Goal: Information Seeking & Learning: Learn about a topic

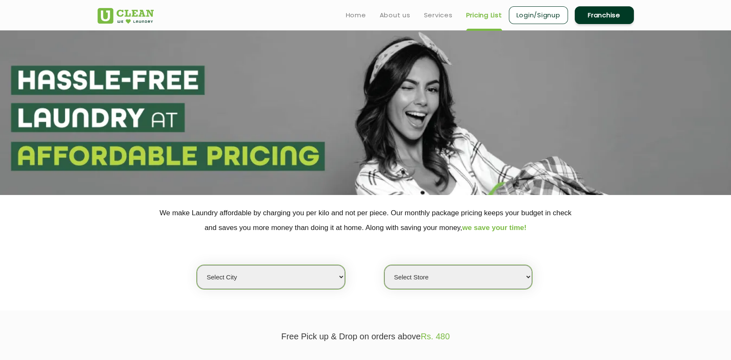
click at [285, 279] on select "Select city [GEOGRAPHIC_DATA] [GEOGRAPHIC_DATA] [GEOGRAPHIC_DATA] [GEOGRAPHIC_D…" at bounding box center [271, 277] width 148 height 24
select select "1"
click at [197, 265] on select "Select city Aalo Agartala Agra Ahmedabad Akola Aligarh Alwar - UClean Select Am…" at bounding box center [271, 277] width 148 height 24
click at [462, 278] on select "Select Store UClean Vasant Kunj UClean Greater Kailash 2 UClean Dwarka UClean R…" at bounding box center [458, 277] width 148 height 24
select select "425"
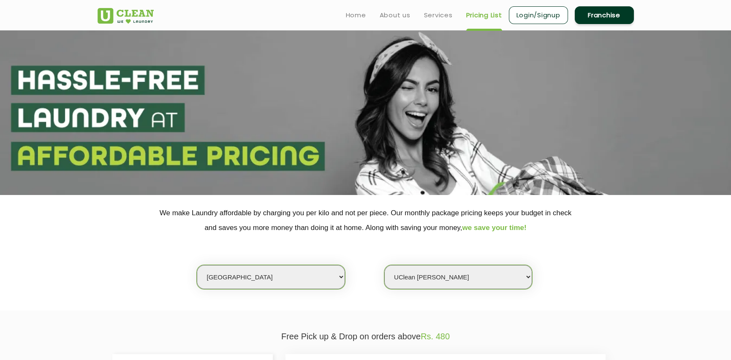
click at [384, 265] on select "Select Store UClean Vasant Kunj UClean Greater Kailash 2 UClean Dwarka UClean R…" at bounding box center [458, 277] width 148 height 24
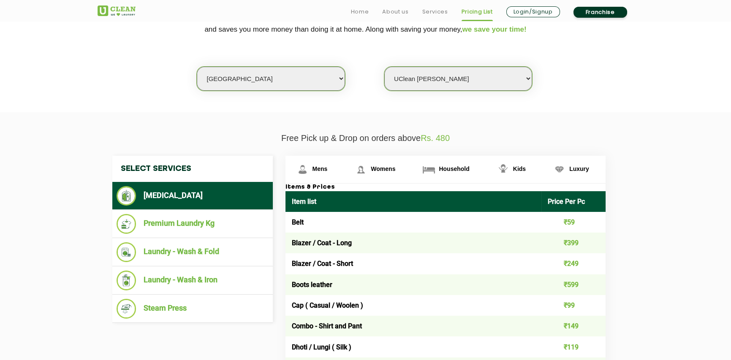
scroll to position [211, 0]
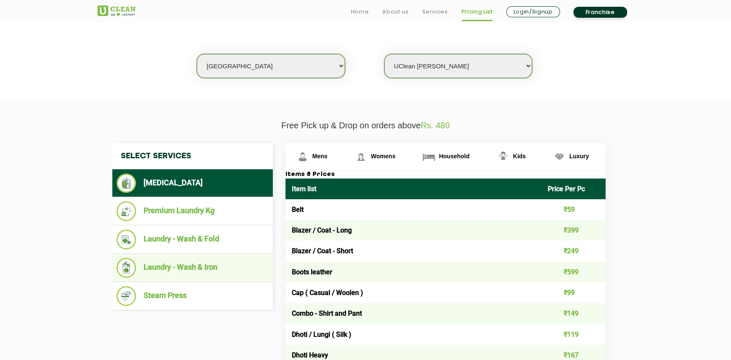
click at [190, 263] on li "Laundry - Wash & Iron" at bounding box center [193, 268] width 152 height 20
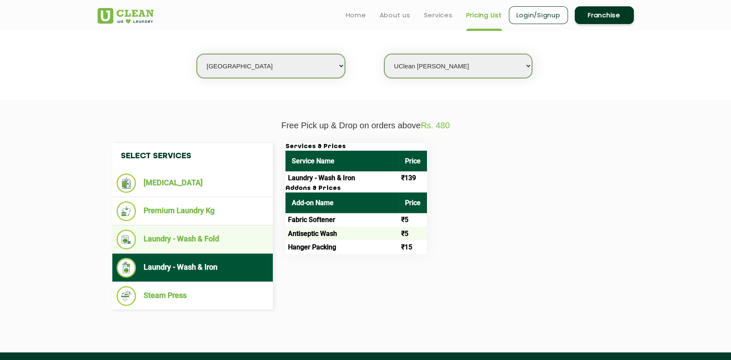
click at [188, 236] on li "Laundry - Wash & Fold" at bounding box center [193, 240] width 152 height 20
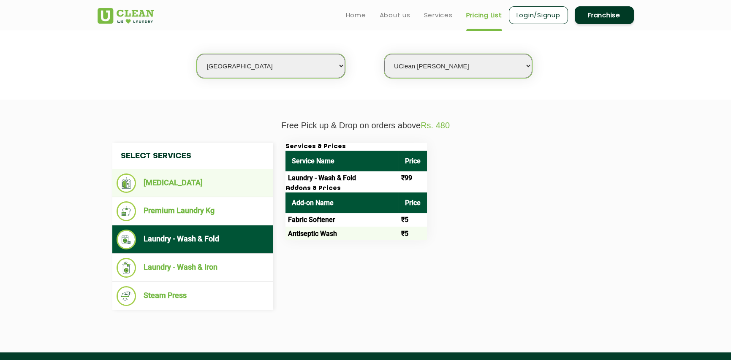
click at [176, 180] on li "[MEDICAL_DATA]" at bounding box center [193, 183] width 152 height 19
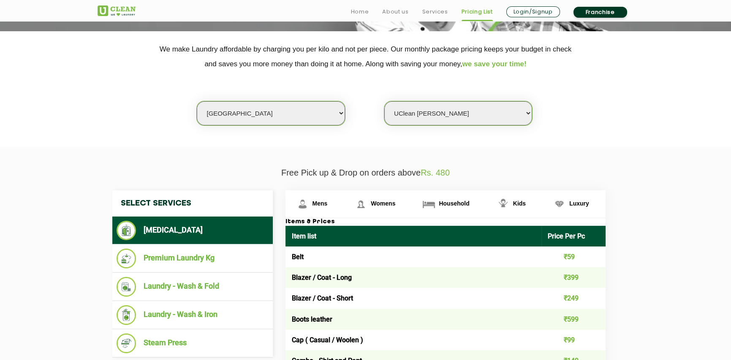
scroll to position [171, 0]
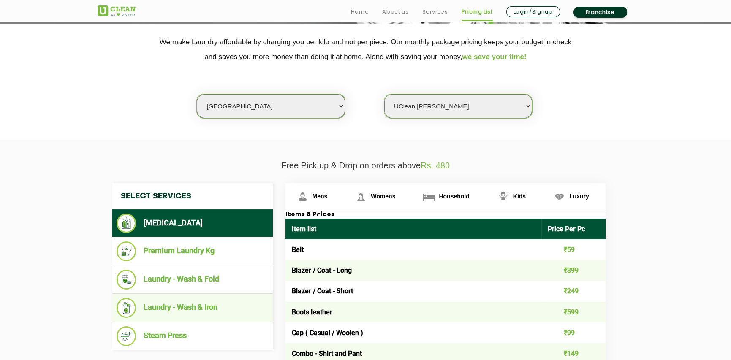
click at [190, 304] on li "Laundry - Wash & Iron" at bounding box center [193, 308] width 152 height 20
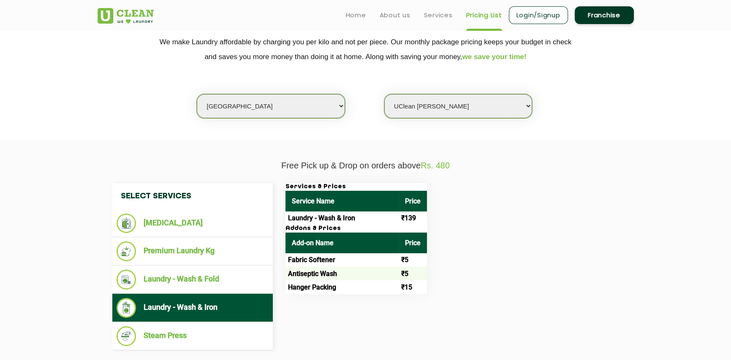
click at [358, 214] on td "Laundry - Wash & Iron" at bounding box center [341, 219] width 113 height 14
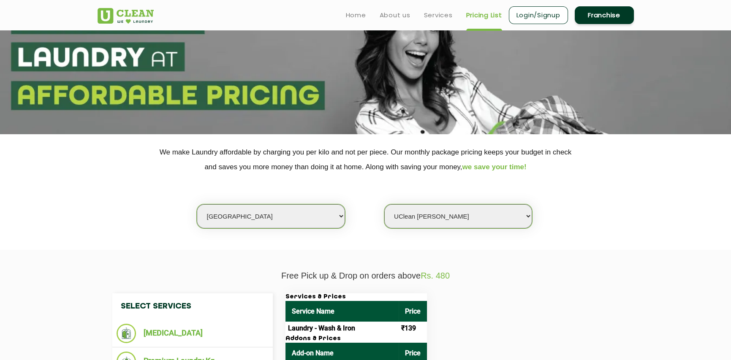
scroll to position [0, 0]
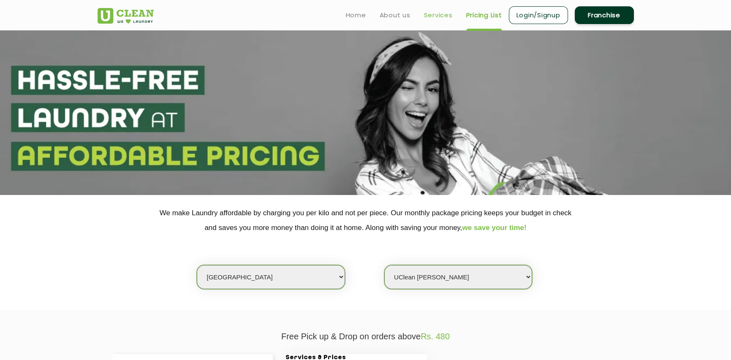
click at [435, 16] on link "Services" at bounding box center [438, 15] width 29 height 10
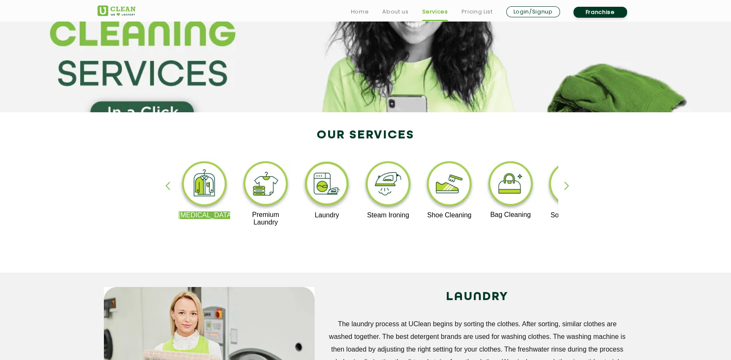
scroll to position [84, 0]
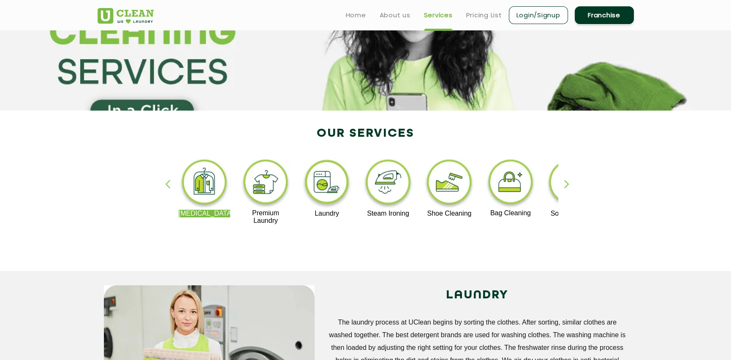
click at [569, 185] on div "button" at bounding box center [570, 191] width 13 height 23
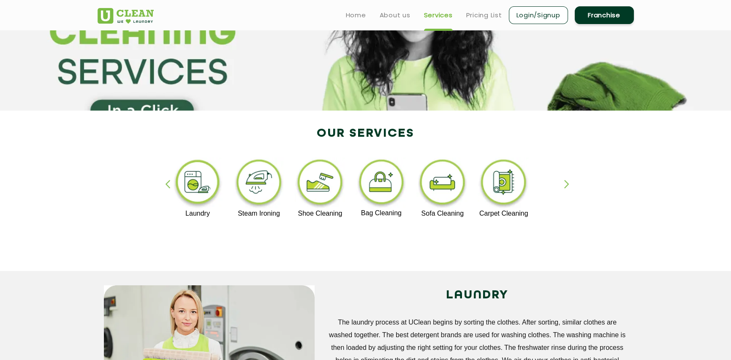
click at [569, 185] on div "button" at bounding box center [570, 191] width 13 height 23
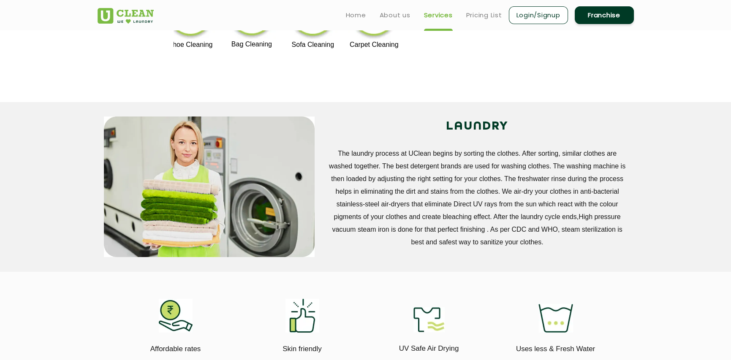
scroll to position [0, 0]
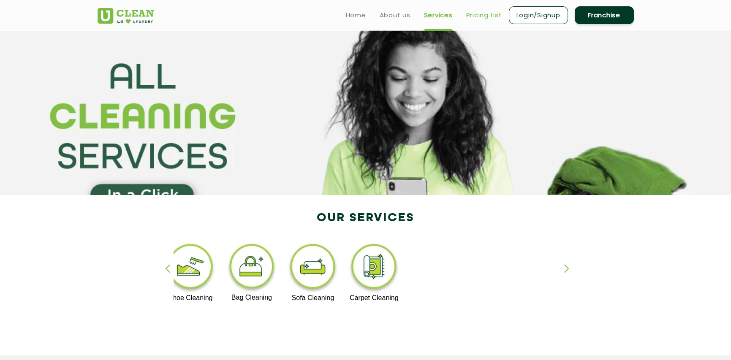
click at [475, 14] on link "Pricing List" at bounding box center [484, 15] width 36 height 10
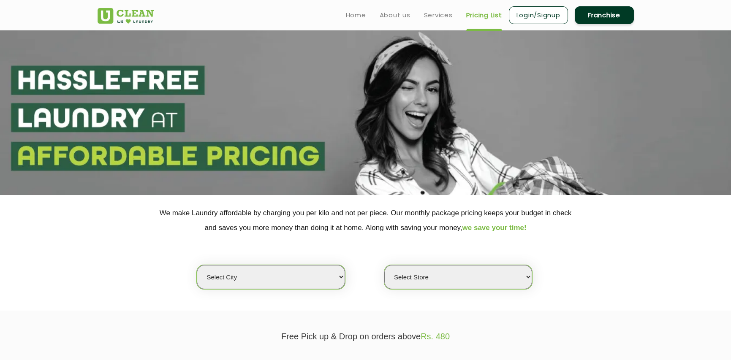
click at [226, 279] on select "Select city Aalo Agartala Agra Ahmedabad Akola Aligarh Alwar - UClean Select Am…" at bounding box center [271, 277] width 148 height 24
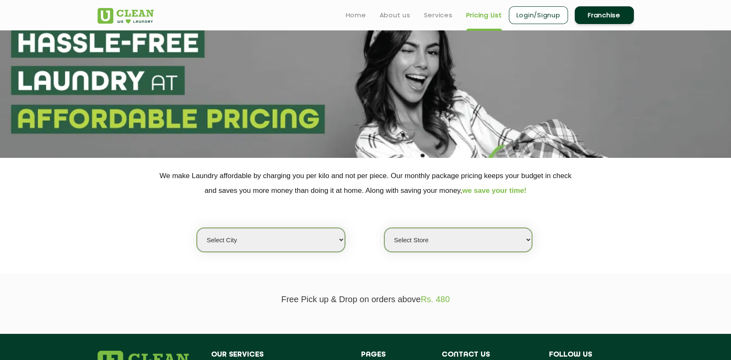
scroll to position [2, 0]
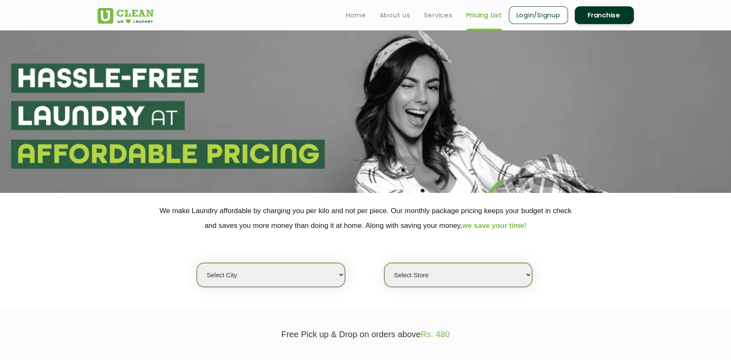
click at [235, 278] on select "Select city Aalo Agartala Agra Ahmedabad Akola Aligarh Alwar - UClean Select Am…" at bounding box center [271, 275] width 148 height 24
select select "1"
click at [197, 263] on select "Select city Aalo Agartala Agra Ahmedabad Akola Aligarh Alwar - UClean Select Am…" at bounding box center [271, 275] width 148 height 24
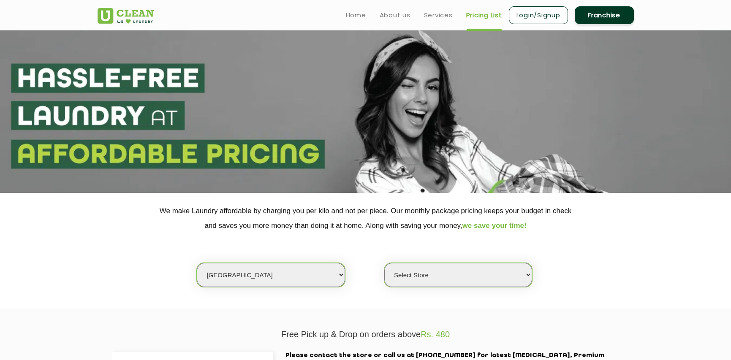
click at [524, 275] on select "Select Store UClean Vasant Kunj UClean Greater Kailash 2 UClean Dwarka UClean R…" at bounding box center [458, 275] width 148 height 24
select select "425"
click at [384, 263] on select "Select Store UClean Vasant Kunj UClean Greater Kailash 2 UClean Dwarka UClean R…" at bounding box center [458, 275] width 148 height 24
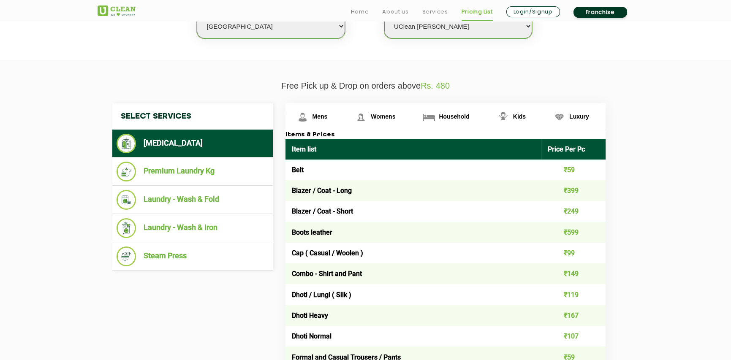
scroll to position [255, 0]
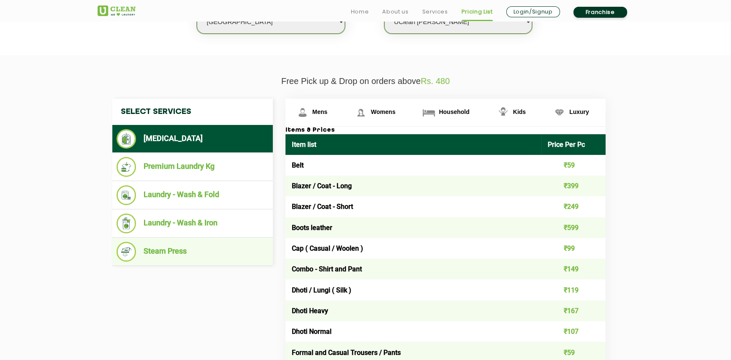
click at [156, 253] on li "Steam Press" at bounding box center [193, 252] width 152 height 20
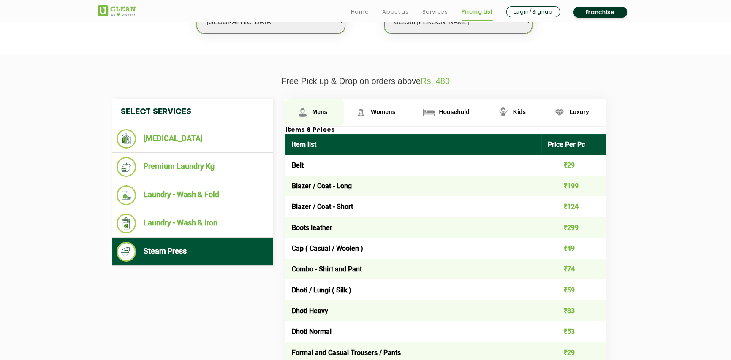
click at [319, 114] on span "Mens" at bounding box center [319, 112] width 15 height 7
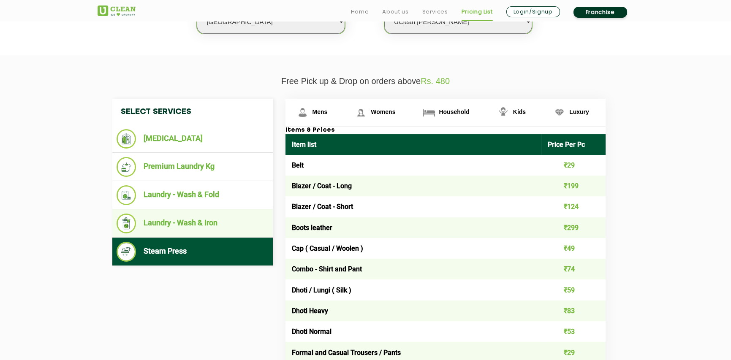
click at [188, 223] on li "Laundry - Wash & Iron" at bounding box center [193, 224] width 152 height 20
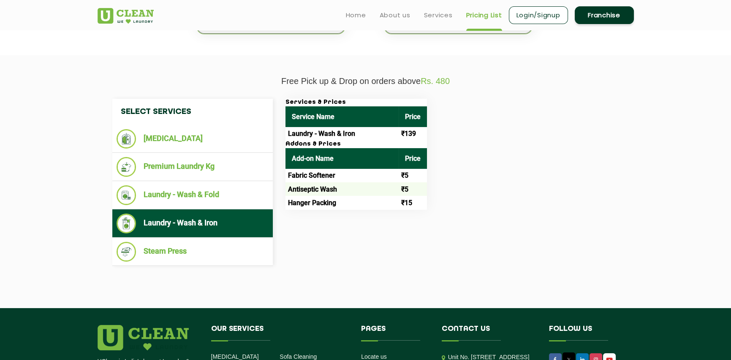
click at [413, 136] on td "₹139" at bounding box center [413, 134] width 28 height 14
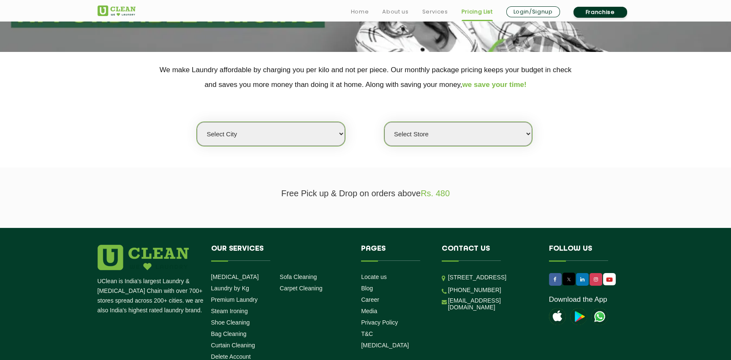
scroll to position [213, 0]
